Goal: Task Accomplishment & Management: Manage account settings

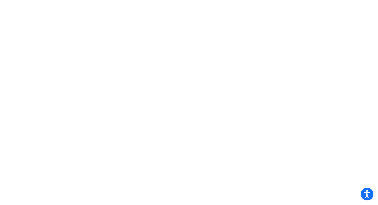
click at [368, 195] on icon "Open accessiBe: accessibility options, statement and help" at bounding box center [367, 195] width 6 height 7
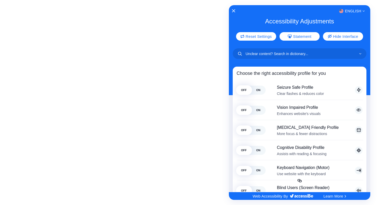
click at [223, 34] on div at bounding box center [189, 102] width 378 height 205
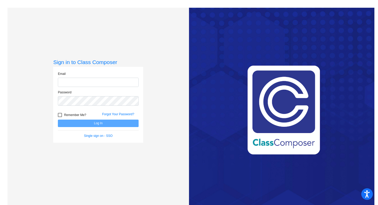
type input "[PERSON_NAME][EMAIL_ADDRESS][PERSON_NAME][DOMAIN_NAME]"
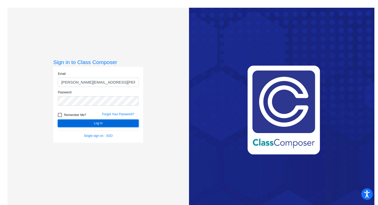
click at [96, 125] on button "Log In" at bounding box center [98, 123] width 81 height 7
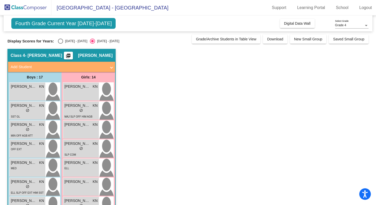
click at [113, 65] on mat-expansion-panel-header "Add Student" at bounding box center [61, 67] width 107 height 10
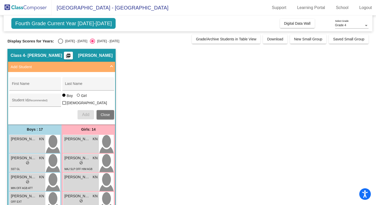
click at [113, 65] on mat-expansion-panel-header "Add Student" at bounding box center [61, 67] width 107 height 10
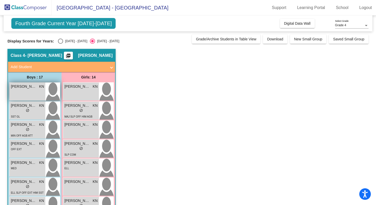
click at [38, 91] on div "[PERSON_NAME] KN lock do_not_disturb_alt" at bounding box center [28, 92] width 36 height 18
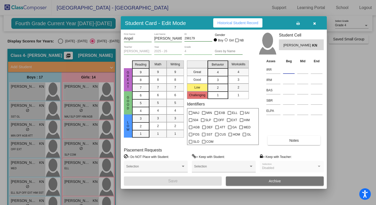
click at [290, 71] on input at bounding box center [289, 70] width 12 height 8
type input "2"
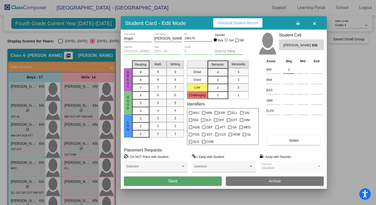
type input "3"
click at [124, 177] on button "Save" at bounding box center [173, 181] width 98 height 9
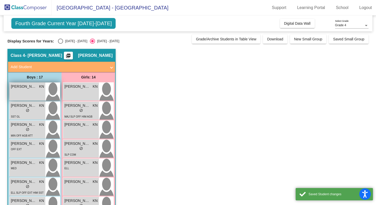
click at [40, 91] on div "[PERSON_NAME] KN lock do_not_disturb_alt" at bounding box center [28, 92] width 36 height 18
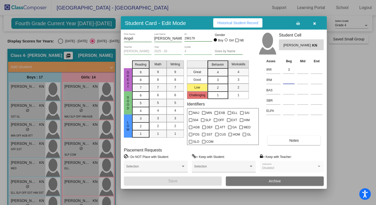
click at [287, 80] on input at bounding box center [289, 80] width 12 height 8
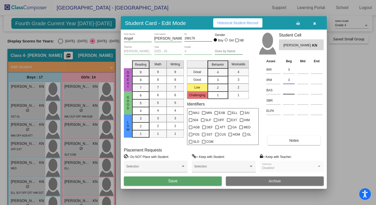
type input "3"
click at [287, 92] on input at bounding box center [289, 91] width 12 height 8
type input "p"
click at [293, 102] on input at bounding box center [289, 101] width 12 height 8
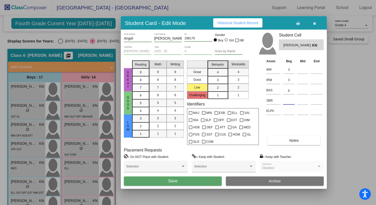
type input "l"
type input "L"
click at [196, 180] on button "Save" at bounding box center [173, 181] width 98 height 9
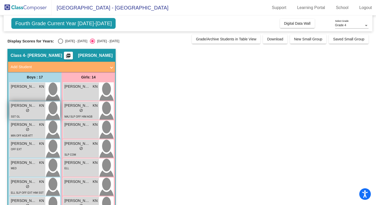
click at [33, 113] on div "lock do_not_disturb_alt" at bounding box center [27, 110] width 33 height 5
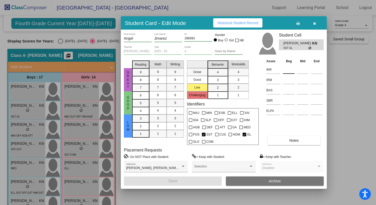
click at [287, 71] on input at bounding box center [289, 70] width 12 height 8
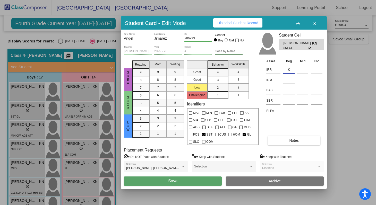
type input "K"
click at [287, 83] on input at bounding box center [289, 80] width 12 height 8
type input "2"
click at [287, 92] on input at bounding box center [289, 91] width 12 height 8
type input "H"
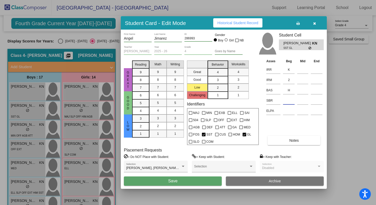
click at [292, 104] on input at bounding box center [289, 101] width 12 height 8
type input "L"
click at [199, 181] on button "Save" at bounding box center [173, 181] width 98 height 9
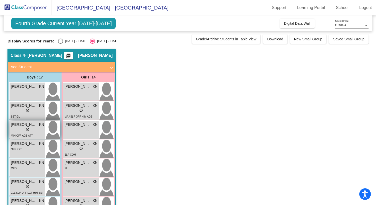
click at [19, 128] on div "lock do_not_disturb_alt" at bounding box center [27, 129] width 33 height 5
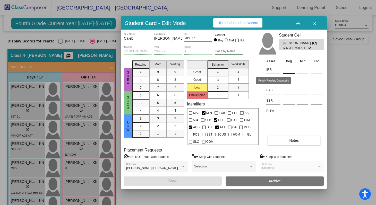
click at [286, 71] on input at bounding box center [289, 70] width 12 height 8
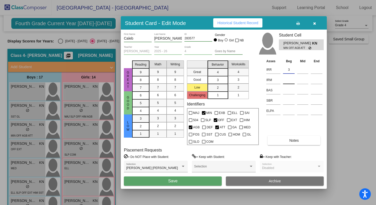
type input "3"
click at [291, 81] on input at bounding box center [289, 80] width 12 height 8
type input "2"
click at [290, 88] on input at bounding box center [289, 91] width 12 height 8
type input "n"
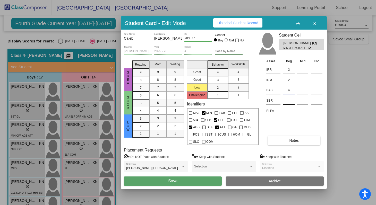
click at [293, 100] on input at bounding box center [289, 101] width 12 height 8
click at [290, 91] on input "n" at bounding box center [289, 91] width 12 height 8
type input "N"
click at [288, 101] on input at bounding box center [289, 101] width 12 height 8
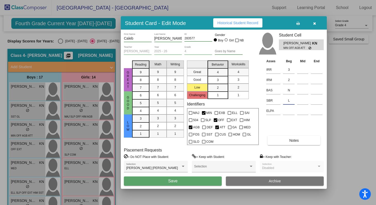
type input "L"
click at [195, 186] on div "[PERSON_NAME] First Name [PERSON_NAME] Name 283577 ID Gender Boy Girl NB [PERSO…" at bounding box center [224, 109] width 206 height 159
click at [195, 182] on button "Save" at bounding box center [173, 181] width 98 height 9
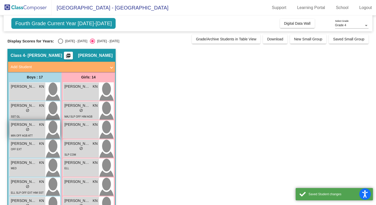
click at [42, 131] on div "lock do_not_disturb_alt" at bounding box center [27, 129] width 33 height 5
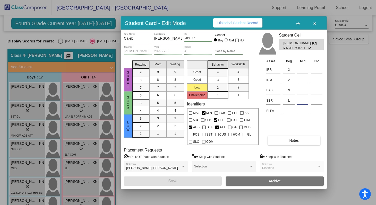
click at [305, 100] on input at bounding box center [302, 101] width 11 height 8
click at [290, 102] on input "L" at bounding box center [289, 101] width 12 height 8
click at [315, 23] on icon "button" at bounding box center [314, 24] width 3 height 4
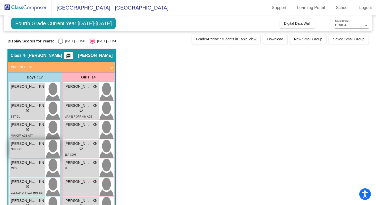
click at [29, 151] on div "OFF EXT" at bounding box center [27, 148] width 33 height 5
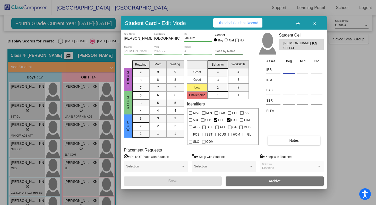
click at [285, 70] on input at bounding box center [289, 70] width 12 height 8
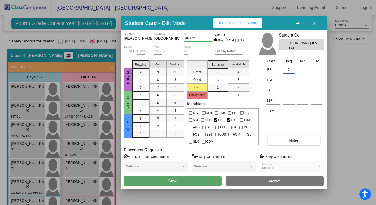
type input "3"
click at [286, 81] on input at bounding box center [289, 80] width 12 height 8
type input "3"
click at [287, 90] on input at bounding box center [289, 91] width 12 height 8
type input "T"
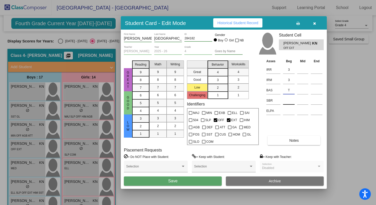
click at [288, 104] on input at bounding box center [289, 101] width 12 height 8
type input "L"
click at [175, 185] on button "Save" at bounding box center [173, 181] width 98 height 9
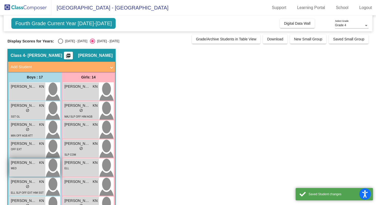
click at [35, 167] on div "MED" at bounding box center [27, 168] width 33 height 5
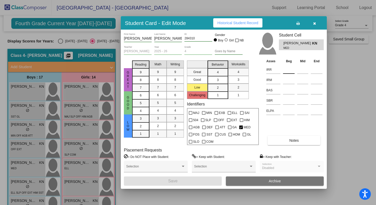
click at [286, 72] on input at bounding box center [289, 70] width 12 height 8
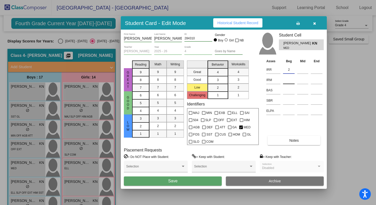
type input "2"
click at [287, 83] on input at bounding box center [289, 80] width 12 height 8
type input "3"
click at [287, 92] on input at bounding box center [289, 91] width 12 height 8
type input "M.5"
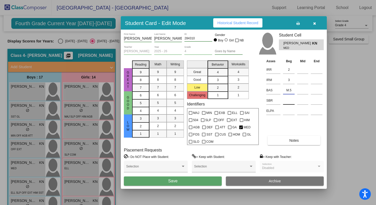
click at [288, 100] on input at bounding box center [289, 101] width 12 height 8
type input "L"
click at [196, 184] on button "Save" at bounding box center [173, 181] width 98 height 9
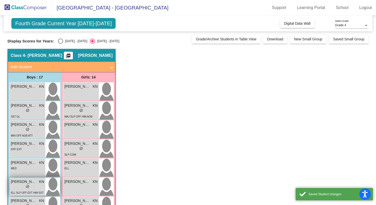
click at [32, 186] on div "lock do_not_disturb_alt" at bounding box center [27, 187] width 33 height 5
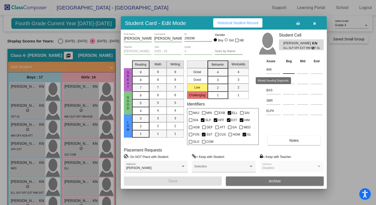
click at [287, 70] on input at bounding box center [289, 70] width 12 height 8
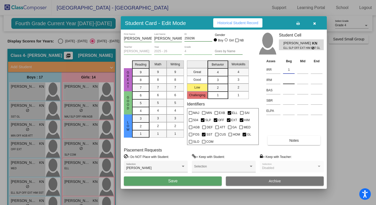
type input "1"
click at [288, 79] on input at bounding box center [289, 80] width 12 height 8
type input "1"
click at [289, 90] on input at bounding box center [289, 91] width 12 height 8
type input "j"
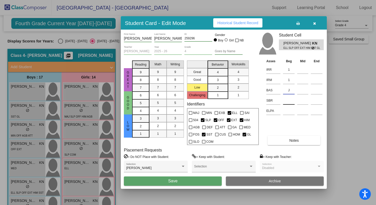
type input "J"
click at [291, 102] on input at bounding box center [289, 101] width 12 height 8
type input "L"
click at [189, 184] on button "Save" at bounding box center [173, 181] width 98 height 9
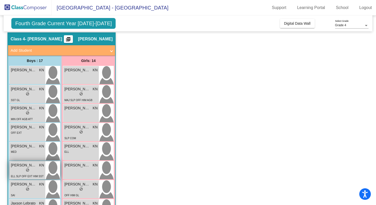
scroll to position [34, 0]
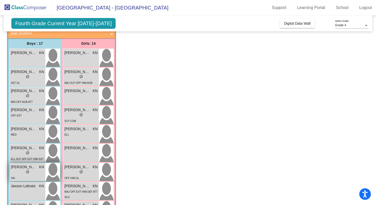
click at [35, 168] on span "[PERSON_NAME]" at bounding box center [24, 167] width 26 height 5
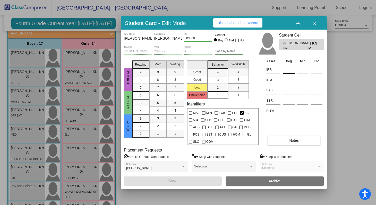
click at [284, 69] on input at bounding box center [289, 70] width 12 height 8
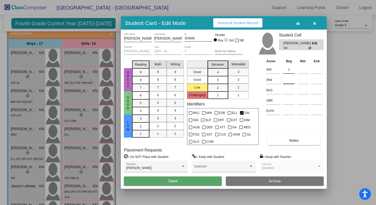
type input "1"
click at [288, 80] on input at bounding box center [289, 80] width 12 height 8
type input "3"
click at [289, 89] on input at bounding box center [289, 91] width 12 height 8
type input "H"
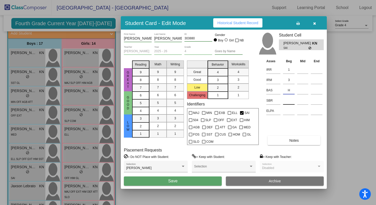
click at [291, 101] on input at bounding box center [289, 101] width 12 height 8
type input "L"
click at [185, 183] on button "Save" at bounding box center [173, 181] width 98 height 9
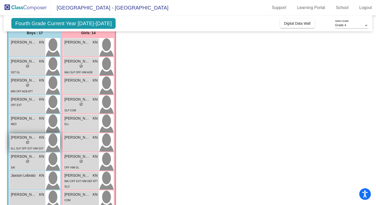
scroll to position [46, 0]
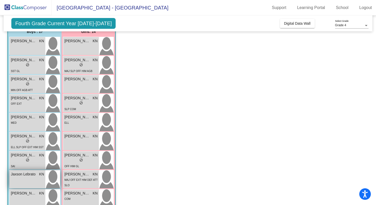
click at [29, 179] on div "Jaxson [PERSON_NAME] lock do_not_disturb_alt" at bounding box center [28, 179] width 36 height 18
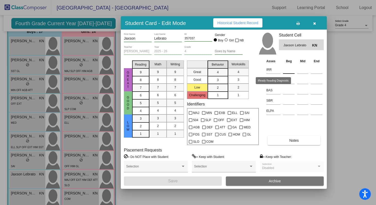
click at [289, 69] on input at bounding box center [289, 70] width 12 height 8
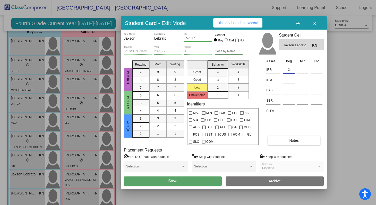
type input "3"
click at [290, 80] on input at bounding box center [289, 80] width 12 height 8
type input "3"
click at [288, 96] on div at bounding box center [289, 99] width 12 height 9
click at [288, 90] on input at bounding box center [289, 91] width 12 height 8
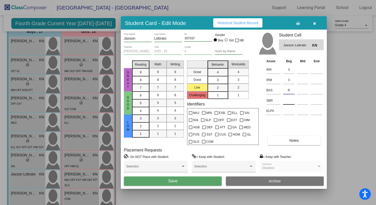
type input "R"
click at [290, 102] on input at bounding box center [289, 101] width 12 height 8
type input "L"
click at [194, 184] on button "Save" at bounding box center [173, 181] width 98 height 9
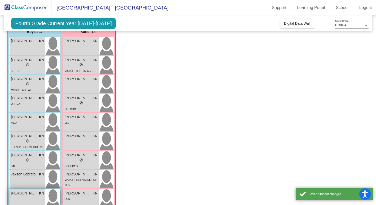
click at [28, 199] on div "[PERSON_NAME] KN lock do_not_disturb_alt" at bounding box center [28, 198] width 36 height 18
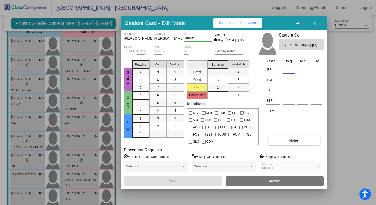
click at [284, 69] on input at bounding box center [289, 70] width 12 height 8
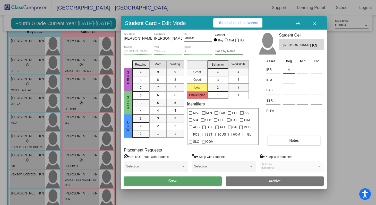
type input "4"
click at [287, 78] on input at bounding box center [289, 80] width 12 height 8
type input "3"
click at [289, 90] on input at bounding box center [289, 91] width 12 height 8
type input "V"
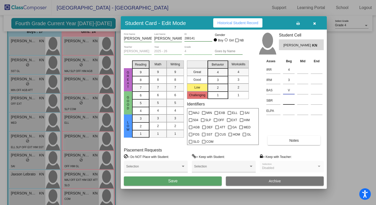
click at [292, 99] on input at bounding box center [289, 101] width 12 height 8
type input "M"
click at [196, 180] on button "Save" at bounding box center [173, 181] width 98 height 9
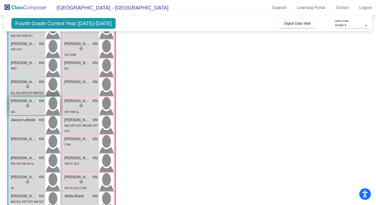
scroll to position [103, 0]
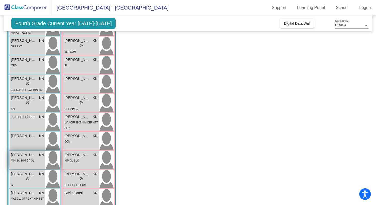
click at [35, 161] on div "MIN SAI HIM GA GL" at bounding box center [27, 160] width 33 height 5
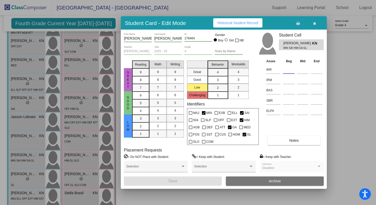
click at [291, 72] on input at bounding box center [289, 70] width 12 height 8
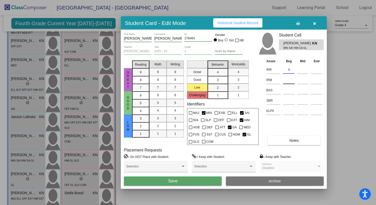
type input "4"
click at [288, 79] on input at bounding box center [289, 80] width 12 height 8
type input "3"
click at [286, 90] on input at bounding box center [289, 91] width 12 height 8
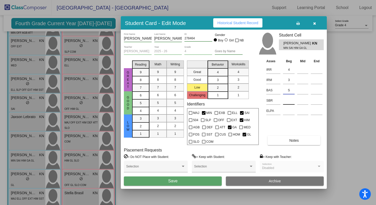
type input "S"
click at [286, 102] on input at bounding box center [289, 101] width 12 height 8
type input "L"
click at [167, 184] on button "Save" at bounding box center [173, 181] width 98 height 9
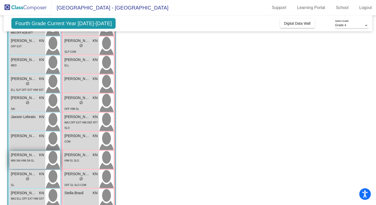
click at [23, 164] on div "[PERSON_NAME] [PERSON_NAME] lock do_not_disturb_alt MIN SAI HIM GA GL" at bounding box center [28, 160] width 36 height 18
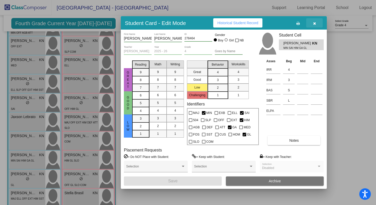
click at [317, 23] on button "button" at bounding box center [314, 22] width 16 height 9
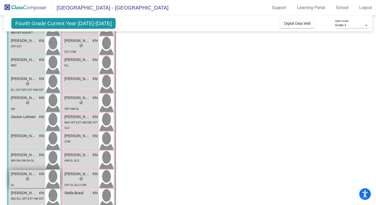
click at [24, 182] on div "lock do_not_disturb_alt" at bounding box center [27, 179] width 33 height 5
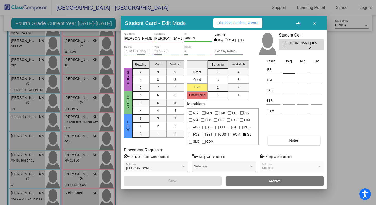
click at [287, 70] on input at bounding box center [289, 70] width 12 height 8
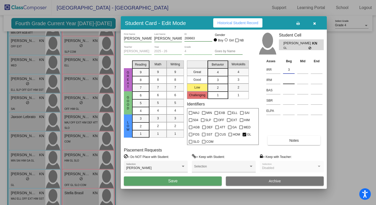
type input "3"
click at [289, 80] on input at bounding box center [289, 80] width 12 height 8
type input "3"
click at [286, 93] on input at bounding box center [289, 91] width 12 height 8
type input "s"
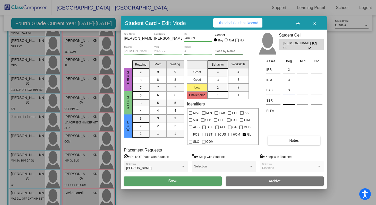
type input "S"
click at [289, 102] on input at bounding box center [289, 101] width 12 height 8
type input "L"
click at [207, 183] on button "Save" at bounding box center [173, 181] width 98 height 9
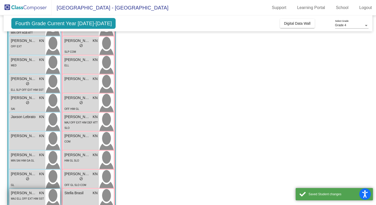
click at [29, 201] on div "MAJ ELL OFF EXT HIM SST" at bounding box center [27, 198] width 33 height 5
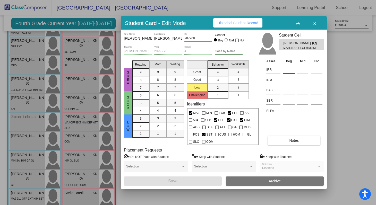
click at [283, 66] on input at bounding box center [289, 70] width 12 height 8
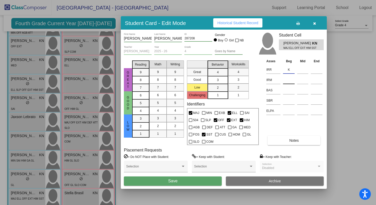
type input "K"
click at [284, 81] on input at bounding box center [289, 80] width 12 height 8
type input "K"
click at [285, 90] on input at bounding box center [289, 91] width 12 height 8
type input "D"
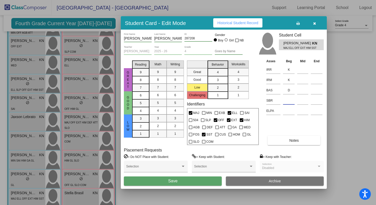
click at [286, 101] on input at bounding box center [289, 101] width 12 height 8
type input "M"
click at [182, 179] on button "Save" at bounding box center [173, 181] width 98 height 9
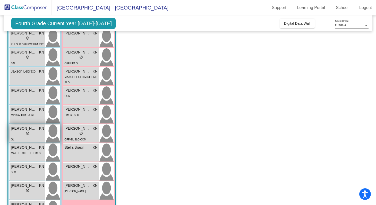
scroll to position [152, 0]
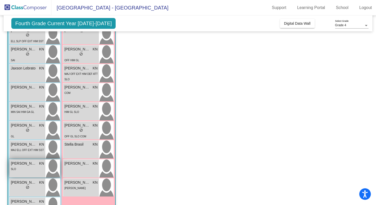
click at [29, 170] on div "SLO" at bounding box center [27, 168] width 33 height 5
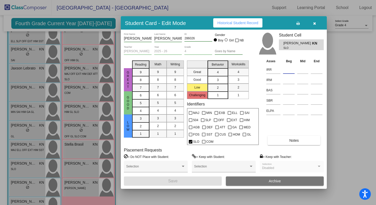
click at [285, 70] on input at bounding box center [289, 70] width 12 height 8
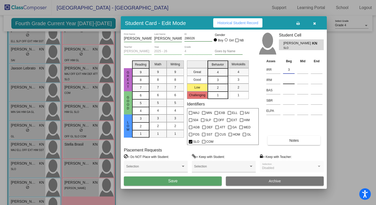
type input "3"
click at [286, 81] on input at bounding box center [289, 80] width 12 height 8
type input "1"
click at [287, 89] on input at bounding box center [289, 91] width 12 height 8
type input "U"
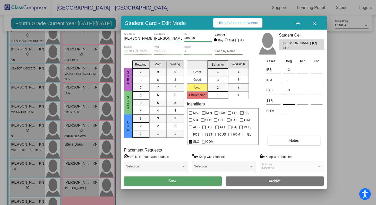
click at [287, 104] on input at bounding box center [289, 101] width 12 height 8
type input "L"
click at [182, 184] on button "Save" at bounding box center [173, 181] width 98 height 9
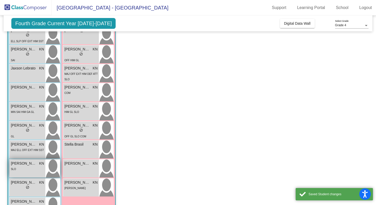
scroll to position [160, 0]
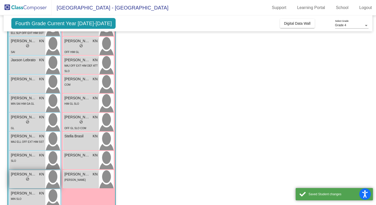
click at [23, 183] on div "[PERSON_NAME] [PERSON_NAME] lock do_not_disturb_alt" at bounding box center [28, 179] width 36 height 18
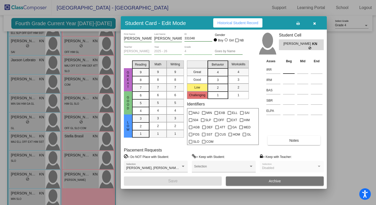
click at [285, 67] on input at bounding box center [289, 70] width 12 height 8
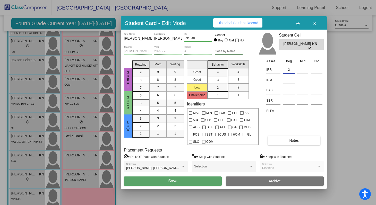
type input "2"
click at [287, 81] on input at bounding box center [289, 80] width 12 height 8
type input "1"
click at [288, 92] on input at bounding box center [289, 91] width 12 height 8
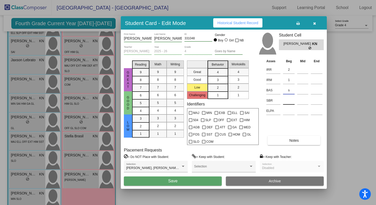
type input "s"
click at [291, 100] on input at bounding box center [289, 101] width 12 height 8
click at [291, 93] on input "s" at bounding box center [289, 91] width 12 height 8
type input "S"
click at [290, 101] on input at bounding box center [289, 101] width 12 height 8
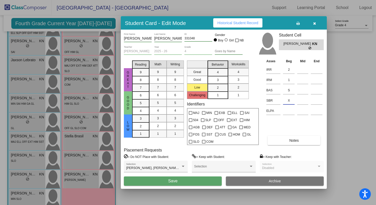
type input "X"
click at [195, 184] on button "Save" at bounding box center [173, 181] width 98 height 9
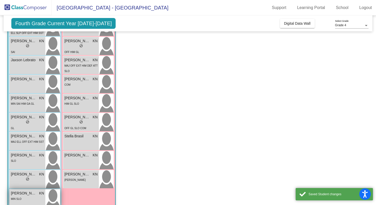
click at [24, 193] on span "[PERSON_NAME]" at bounding box center [24, 193] width 26 height 5
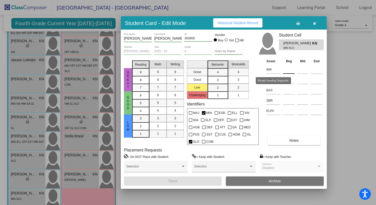
click at [286, 70] on input at bounding box center [289, 70] width 12 height 8
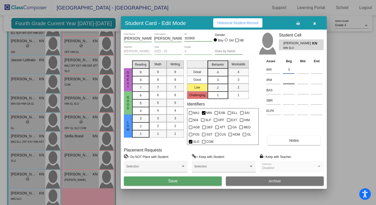
type input "3"
click at [285, 80] on input at bounding box center [289, 80] width 12 height 8
type input "2"
click at [287, 90] on input at bounding box center [289, 91] width 12 height 8
type input "R"
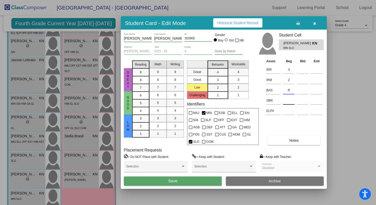
click at [290, 102] on input at bounding box center [289, 101] width 12 height 8
type input "L"
click at [181, 180] on button "Save" at bounding box center [173, 181] width 98 height 9
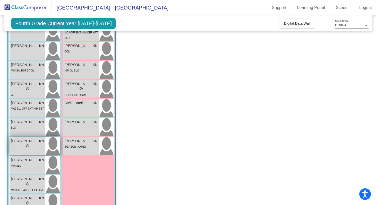
scroll to position [194, 0]
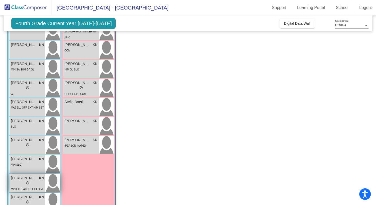
click at [27, 182] on span "do_not_disturb_alt" at bounding box center [28, 183] width 4 height 4
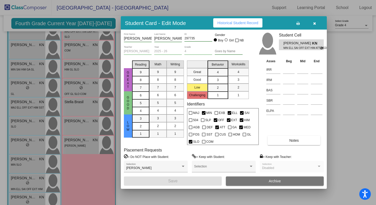
click at [315, 23] on icon "button" at bounding box center [314, 24] width 3 height 4
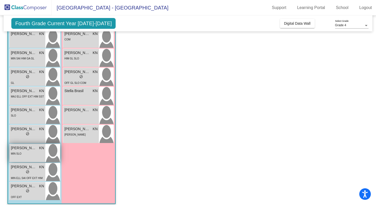
scroll to position [209, 0]
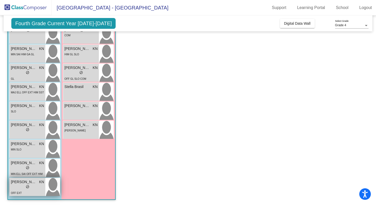
click at [28, 188] on span "do_not_disturb_alt" at bounding box center [28, 187] width 4 height 4
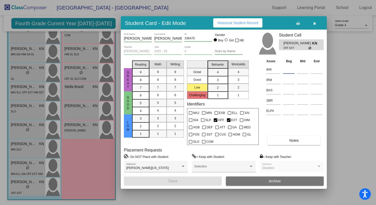
click at [287, 71] on input at bounding box center [289, 70] width 12 height 8
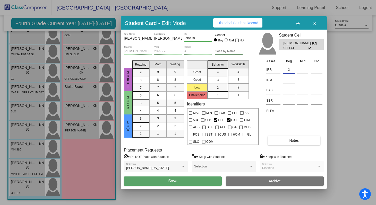
type input "3"
click at [288, 79] on input at bounding box center [289, 80] width 12 height 8
click at [288, 82] on input at bounding box center [289, 80] width 12 height 8
type input "3"
click at [287, 90] on input at bounding box center [289, 91] width 12 height 8
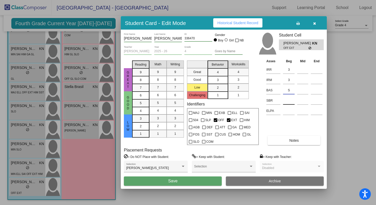
type input "S"
click at [289, 101] on input at bounding box center [289, 101] width 12 height 8
type input "L"
click at [180, 183] on button "Save" at bounding box center [173, 181] width 98 height 9
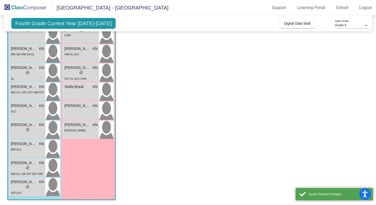
scroll to position [0, 0]
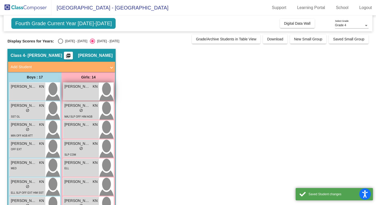
click at [90, 95] on div "[PERSON_NAME] KN lock do_not_disturb_alt" at bounding box center [81, 92] width 36 height 18
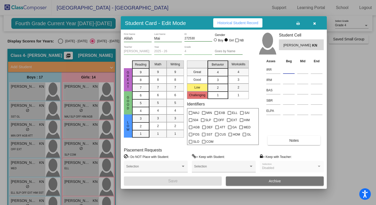
click at [292, 72] on input at bounding box center [289, 70] width 12 height 8
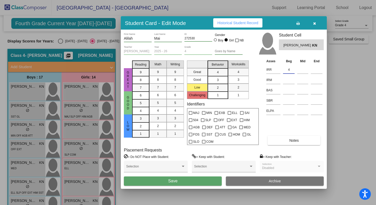
type input "4"
click at [294, 82] on td at bounding box center [289, 79] width 14 height 10
click at [288, 81] on input at bounding box center [289, 80] width 12 height 8
type input "3"
click at [288, 91] on input at bounding box center [289, 91] width 12 height 8
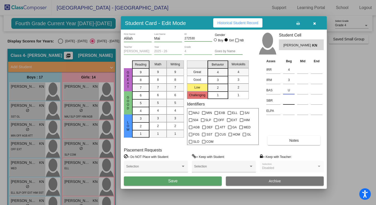
type input "U"
click at [289, 102] on input at bounding box center [289, 101] width 12 height 8
type input "L"
click at [200, 182] on button "Save" at bounding box center [173, 181] width 98 height 9
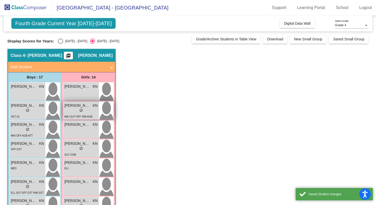
click at [87, 111] on div "lock do_not_disturb_alt" at bounding box center [80, 110] width 33 height 5
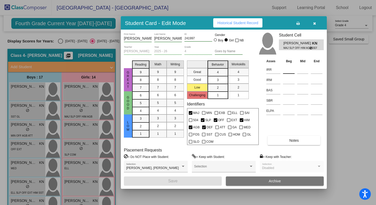
click at [286, 71] on input at bounding box center [289, 70] width 12 height 8
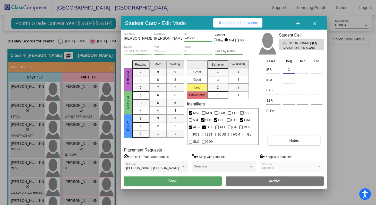
type input "3"
click at [286, 80] on input at bounding box center [289, 80] width 12 height 8
type input "2"
click at [288, 90] on input at bounding box center [289, 91] width 12 height 8
type input "R"
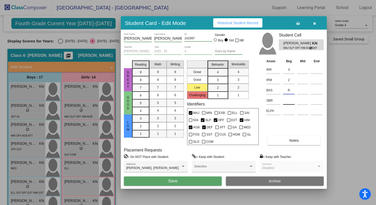
click at [288, 103] on input at bounding box center [289, 101] width 12 height 8
type input "H"
click at [188, 185] on button "Save" at bounding box center [173, 181] width 98 height 9
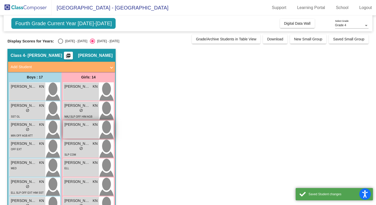
click at [85, 134] on div "[PERSON_NAME] KN lock do_not_disturb_alt" at bounding box center [81, 130] width 36 height 18
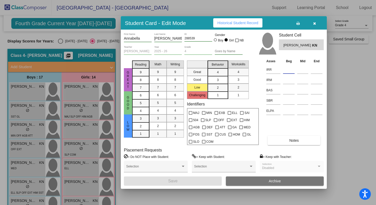
click at [292, 71] on input at bounding box center [289, 70] width 12 height 8
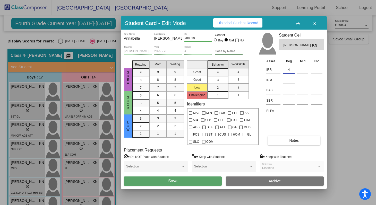
type input "4"
click at [292, 81] on input at bounding box center [289, 80] width 12 height 8
type input "4"
click at [290, 90] on input at bounding box center [289, 91] width 12 height 8
type input "V"
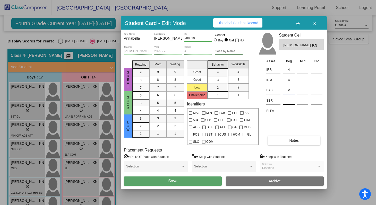
click at [287, 99] on input at bounding box center [289, 101] width 12 height 8
type input "l"
type input "L"
click at [175, 183] on span "Save" at bounding box center [172, 181] width 9 height 4
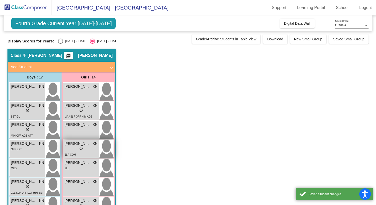
click at [85, 148] on div "lock do_not_disturb_alt" at bounding box center [80, 148] width 33 height 5
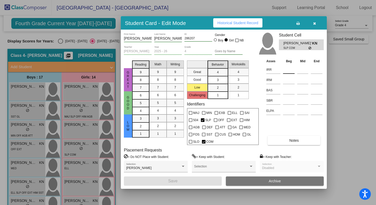
click at [286, 72] on input at bounding box center [289, 70] width 12 height 8
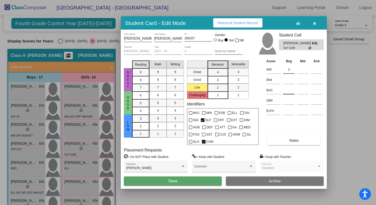
type input "3"
click at [287, 85] on div at bounding box center [289, 89] width 12 height 9
click at [289, 80] on input at bounding box center [289, 80] width 12 height 8
type input "3"
click at [286, 89] on input at bounding box center [289, 91] width 12 height 8
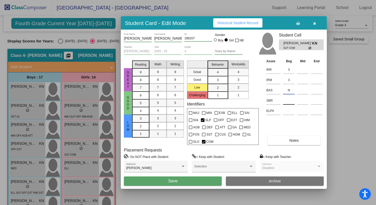
type input "N"
click at [287, 100] on input at bounding box center [289, 101] width 12 height 8
type input "L"
click at [185, 179] on button "Save" at bounding box center [173, 181] width 98 height 9
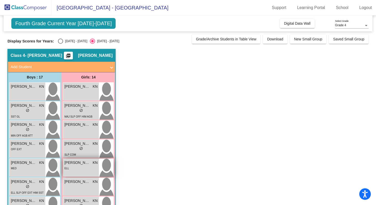
click at [78, 168] on div "ELL" at bounding box center [80, 168] width 33 height 5
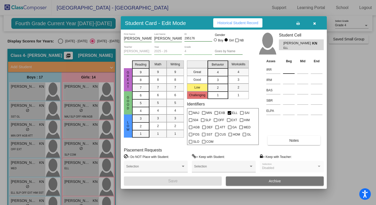
click at [289, 70] on input at bounding box center [289, 70] width 12 height 8
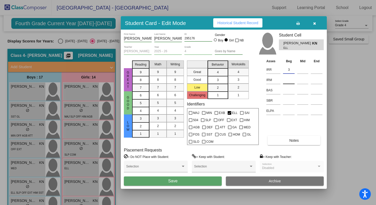
type input "3"
click at [291, 79] on input at bounding box center [289, 80] width 12 height 8
type input "2"
click at [286, 92] on input at bounding box center [289, 91] width 12 height 8
type input "P"
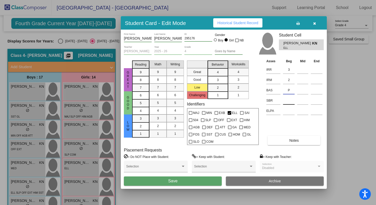
click at [283, 101] on input at bounding box center [289, 101] width 12 height 8
type input "L"
click at [193, 180] on button "Save" at bounding box center [173, 181] width 98 height 9
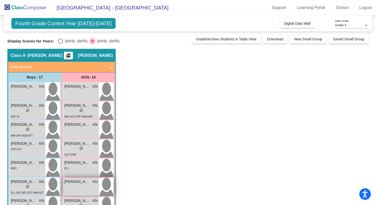
click at [77, 185] on div "[PERSON_NAME] KN lock do_not_disturb_alt" at bounding box center [81, 187] width 36 height 18
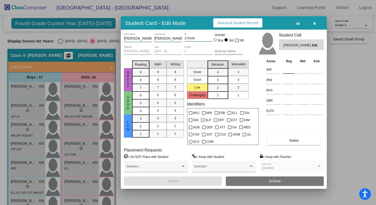
click at [285, 71] on input at bounding box center [289, 70] width 12 height 8
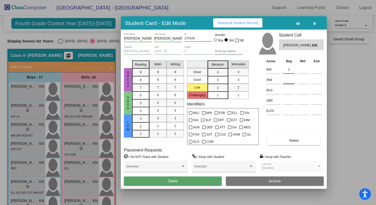
type input "3"
click at [287, 82] on input at bounding box center [289, 80] width 12 height 8
type input "2"
click at [288, 90] on input at bounding box center [289, 91] width 12 height 8
type input "R"
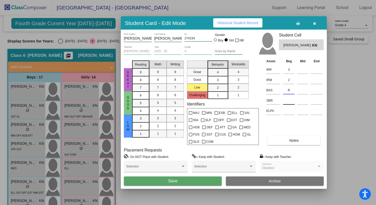
click at [288, 100] on input at bounding box center [289, 101] width 12 height 8
type input "L"
click at [178, 184] on button "Save" at bounding box center [173, 181] width 98 height 9
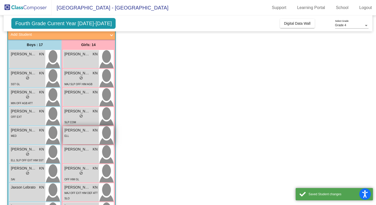
scroll to position [52, 0]
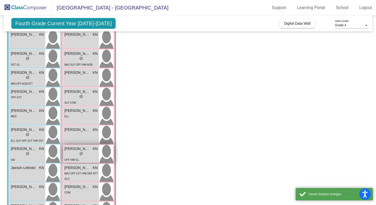
click at [91, 156] on div "lock do_not_disturb_alt" at bounding box center [80, 154] width 33 height 5
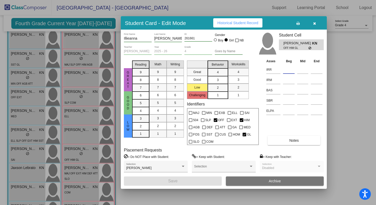
click at [287, 68] on input at bounding box center [289, 70] width 12 height 8
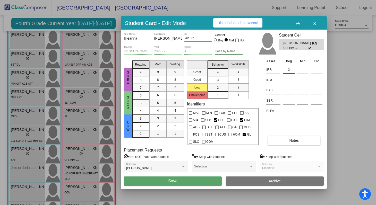
type input "3"
click at [287, 84] on div at bounding box center [289, 80] width 12 height 10
type input "3"
click at [285, 92] on input at bounding box center [289, 91] width 12 height 8
type input "R"
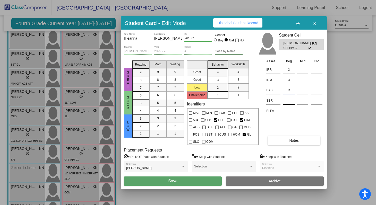
click at [288, 100] on input at bounding box center [289, 101] width 12 height 8
type input "L"
click at [195, 178] on button "Save" at bounding box center [173, 181] width 98 height 9
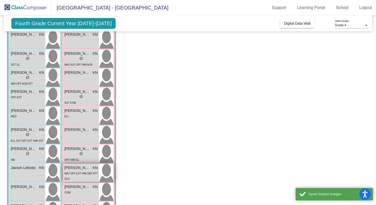
click at [79, 171] on div "MAJ OFF EXT HIM DEF ATT SLO" at bounding box center [80, 176] width 33 height 11
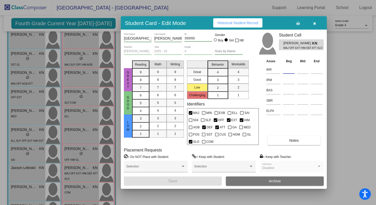
click at [292, 71] on input at bounding box center [289, 70] width 12 height 8
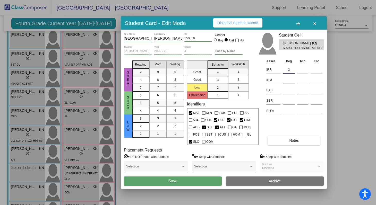
type input "3"
click at [290, 79] on input at bounding box center [289, 80] width 12 height 8
type input "1"
click at [291, 92] on input at bounding box center [289, 91] width 12 height 8
type input "P"
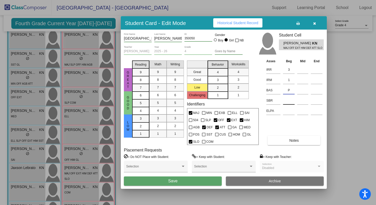
click at [288, 100] on input at bounding box center [289, 101] width 12 height 8
type input "L"
click at [175, 186] on div "Indya First Name [PERSON_NAME] Last Name 350050 ID Gender Boy Girl NB [PERSON_N…" at bounding box center [224, 109] width 206 height 159
click at [177, 181] on span "Save" at bounding box center [172, 181] width 9 height 4
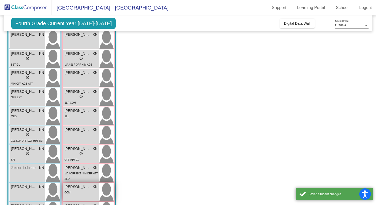
click at [76, 195] on div "COM" at bounding box center [80, 192] width 33 height 5
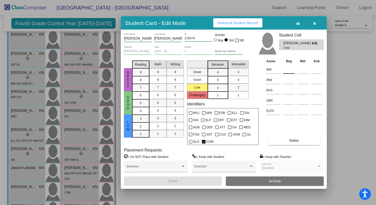
click at [283, 67] on input at bounding box center [289, 70] width 12 height 8
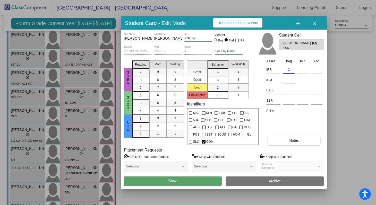
type input "3"
click at [288, 80] on input at bounding box center [289, 80] width 12 height 8
type input "3"
click at [287, 89] on input at bounding box center [289, 91] width 12 height 8
type input "O"
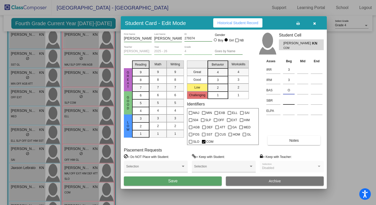
click at [286, 100] on input at bounding box center [289, 101] width 12 height 8
type input "L"
click at [177, 183] on span "Save" at bounding box center [172, 181] width 9 height 4
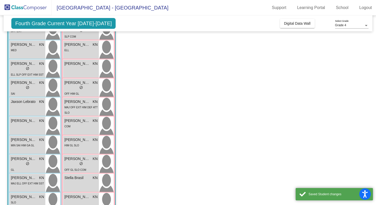
scroll to position [125, 0]
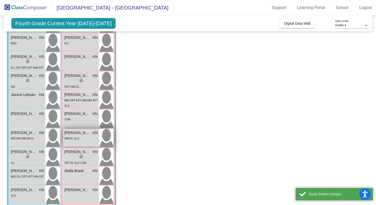
click at [92, 137] on div "HIM GL SLO" at bounding box center [80, 138] width 33 height 5
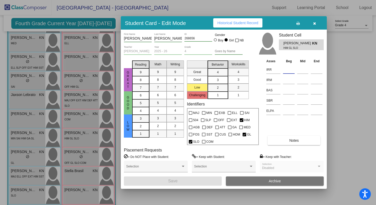
click at [292, 70] on input at bounding box center [289, 70] width 12 height 8
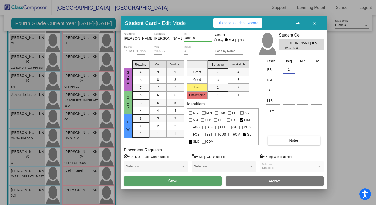
type input "2"
click at [289, 81] on input at bounding box center [289, 80] width 12 height 8
type input "3"
click at [286, 89] on input at bounding box center [289, 91] width 12 height 8
type input "L"
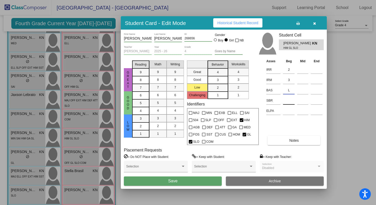
click at [287, 101] on input at bounding box center [289, 101] width 12 height 8
type input "L"
click at [188, 182] on button "Save" at bounding box center [173, 181] width 98 height 9
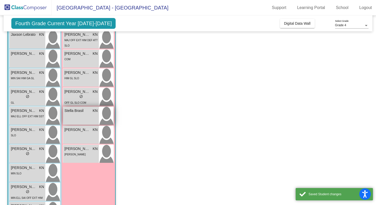
scroll to position [186, 0]
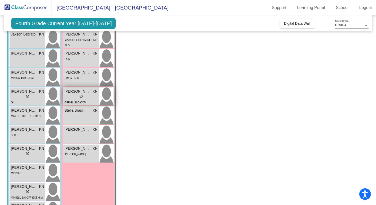
click at [85, 97] on div "lock do_not_disturb_alt" at bounding box center [80, 96] width 33 height 5
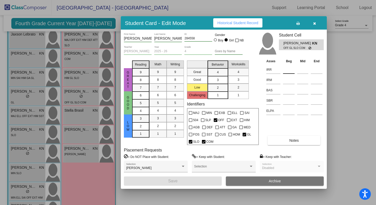
click at [286, 64] on div at bounding box center [289, 68] width 12 height 9
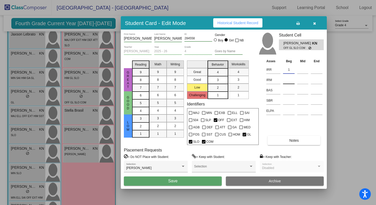
type input "1"
click at [288, 76] on input at bounding box center [289, 80] width 12 height 8
type input "1"
click at [289, 88] on input at bounding box center [289, 91] width 12 height 8
type input "H"
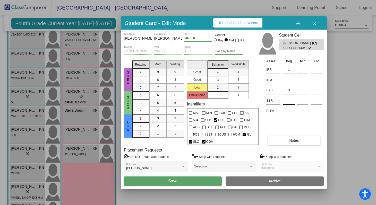
click at [289, 103] on input at bounding box center [289, 101] width 12 height 8
type input "L"
click at [175, 191] on div at bounding box center [188, 102] width 376 height 205
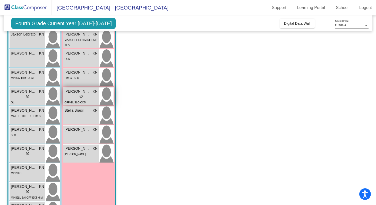
click at [88, 98] on div "lock do_not_disturb_alt" at bounding box center [80, 96] width 33 height 5
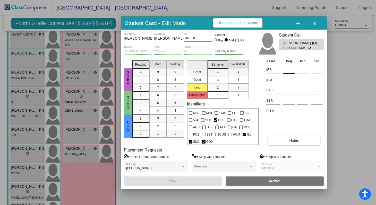
click at [288, 70] on input at bounding box center [289, 70] width 12 height 8
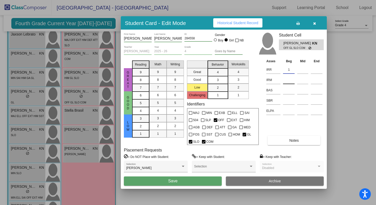
type input "1"
click at [287, 79] on input at bounding box center [289, 80] width 12 height 8
type input "1"
click at [288, 90] on input at bounding box center [289, 91] width 12 height 8
type input "H"
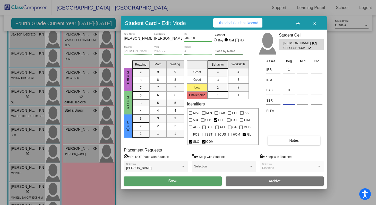
click at [285, 99] on input at bounding box center [289, 101] width 12 height 8
type input "L"
click at [179, 181] on button "Save" at bounding box center [173, 181] width 98 height 9
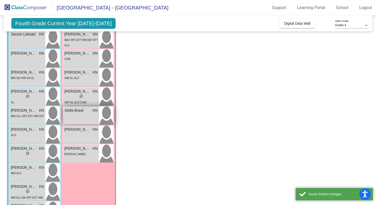
click at [85, 114] on div "Stella Brasil KN lock do_not_disturb_alt" at bounding box center [81, 116] width 36 height 18
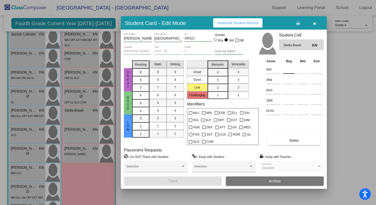
click at [292, 70] on input at bounding box center [289, 70] width 12 height 8
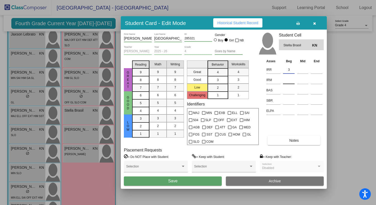
type input "3"
click at [290, 79] on input at bounding box center [289, 80] width 12 height 8
type input "2"
click at [285, 90] on input at bounding box center [289, 91] width 12 height 8
type input "S"
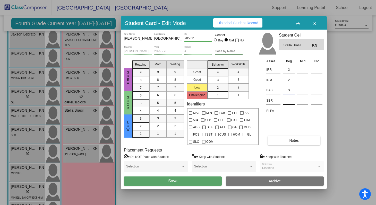
click at [285, 102] on input at bounding box center [289, 101] width 12 height 8
type input "L"
click at [179, 180] on button "Save" at bounding box center [173, 181] width 98 height 9
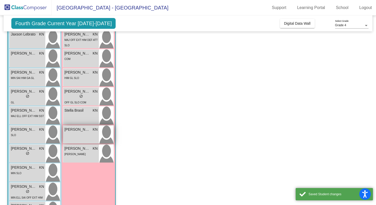
click at [89, 136] on div "[PERSON_NAME] KN lock do_not_disturb_alt" at bounding box center [81, 135] width 36 height 18
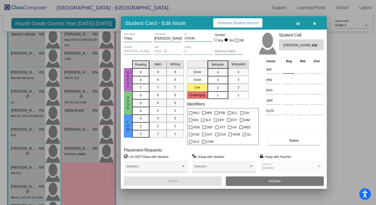
click at [285, 67] on input at bounding box center [289, 70] width 12 height 8
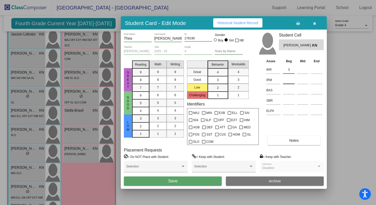
type input "3"
click at [287, 78] on input at bounding box center [289, 80] width 12 height 8
type input "3"
click at [288, 94] on input at bounding box center [289, 91] width 12 height 8
type input "S"
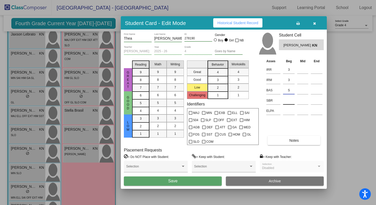
click at [290, 103] on input at bounding box center [289, 101] width 12 height 8
type input "L"
click at [188, 183] on button "Save" at bounding box center [173, 181] width 98 height 9
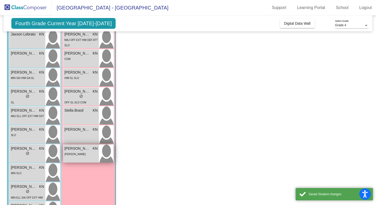
click at [92, 153] on div "[PERSON_NAME]" at bounding box center [80, 153] width 33 height 5
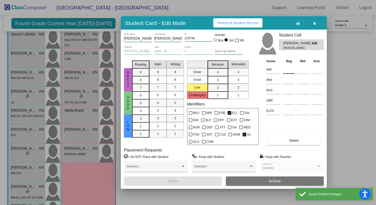
click at [290, 68] on input at bounding box center [289, 70] width 12 height 8
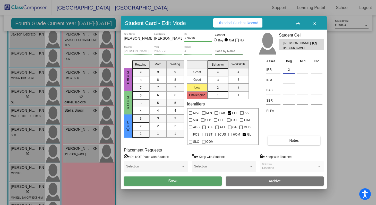
type input "2"
click at [286, 80] on input at bounding box center [289, 80] width 12 height 8
type input "3"
click at [287, 91] on input at bounding box center [289, 91] width 12 height 8
type input "J"
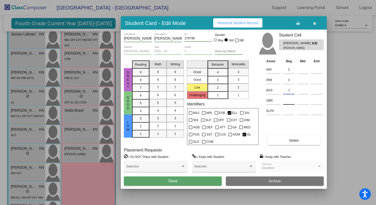
click at [288, 104] on input at bounding box center [289, 101] width 12 height 8
type input "L"
click at [186, 186] on div "[PERSON_NAME] First Name [PERSON_NAME] Last Name 279796 ID Gender Boy Girl NB […" at bounding box center [224, 109] width 206 height 159
click at [186, 184] on button "Save" at bounding box center [173, 181] width 98 height 9
